Goal: Navigation & Orientation: Find specific page/section

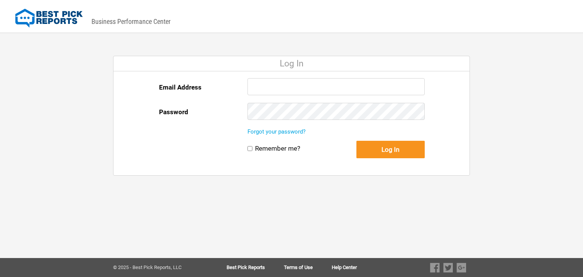
type input "[PERSON_NAME][EMAIL_ADDRESS][DOMAIN_NAME]"
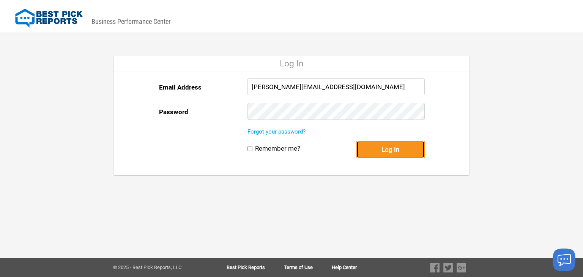
click at [370, 145] on button "Log In" at bounding box center [391, 149] width 68 height 17
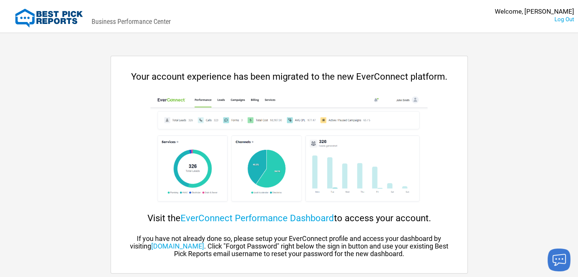
click at [203, 152] on img at bounding box center [288, 150] width 277 height 114
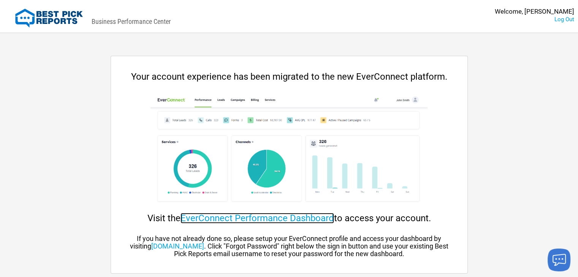
click at [277, 219] on link "EverConnect Performance Dashboard" at bounding box center [256, 218] width 153 height 11
